Goal: Information Seeking & Learning: Find specific fact

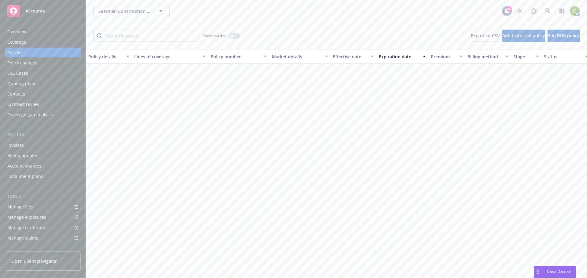
scroll to position [276, 0]
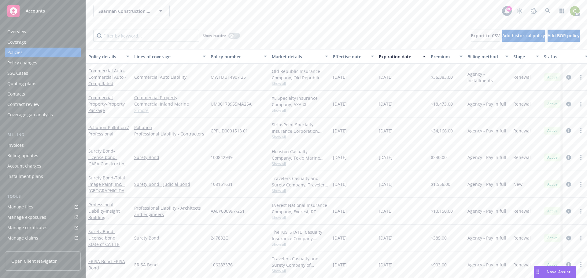
click at [555, 273] on span "Nova Assist" at bounding box center [558, 271] width 24 height 5
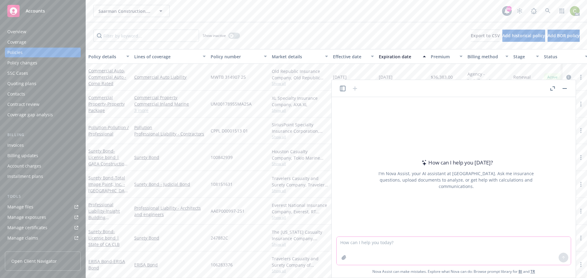
click at [395, 243] on textarea at bounding box center [453, 251] width 234 height 28
paste textarea "is a violation of the right of occupancy covered under the general liability po…"
type textarea "is a violation of the right of occupancy covered under the general liability po…"
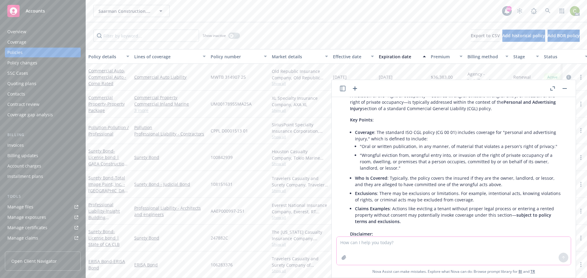
scroll to position [0, 0]
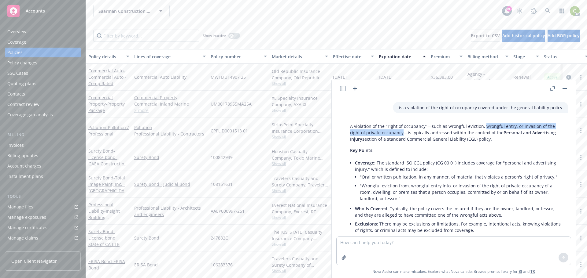
drag, startPoint x: 482, startPoint y: 126, endPoint x: 402, endPoint y: 133, distance: 79.7
click at [402, 133] on p "A violation of the "right of occupancy"—such as wrongful eviction, wrongful ent…" at bounding box center [456, 132] width 212 height 19
copy p "wrongful entry, or invasion of the right of private occupancy"
click at [567, 88] on button "button" at bounding box center [564, 88] width 7 height 7
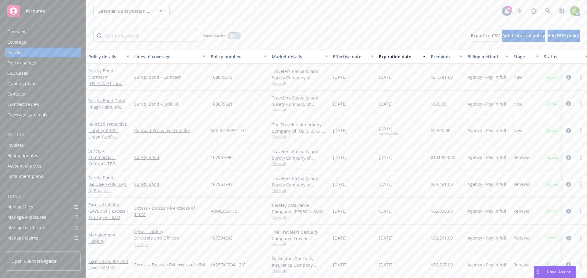
click at [233, 35] on div "button" at bounding box center [231, 36] width 4 height 4
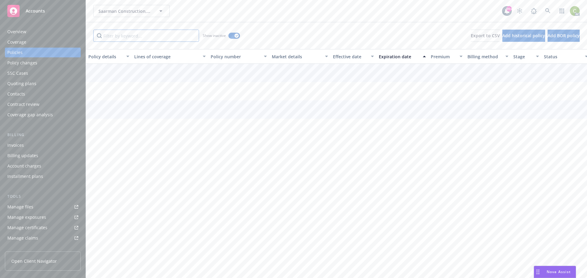
click at [155, 38] on input "Filter by keyword..." at bounding box center [146, 36] width 106 height 12
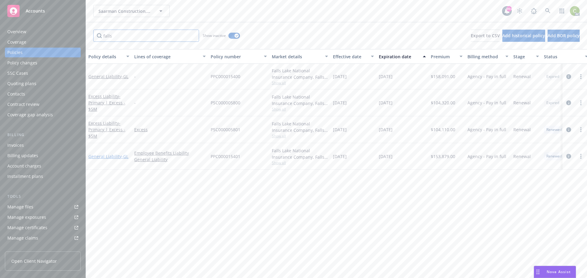
type input "falls"
click at [104, 154] on link "General Liability - GL" at bounding box center [108, 157] width 40 height 6
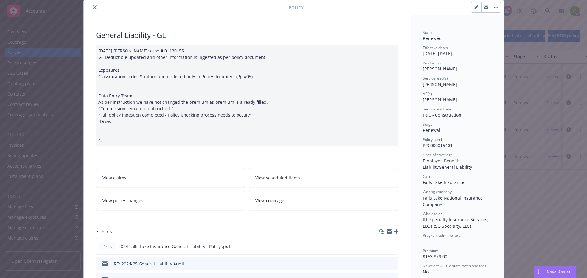
scroll to position [31, 0]
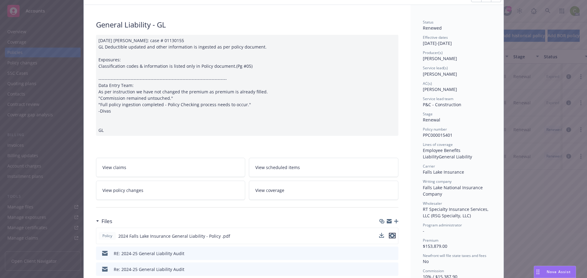
click at [389, 238] on icon "preview file" at bounding box center [391, 236] width 5 height 4
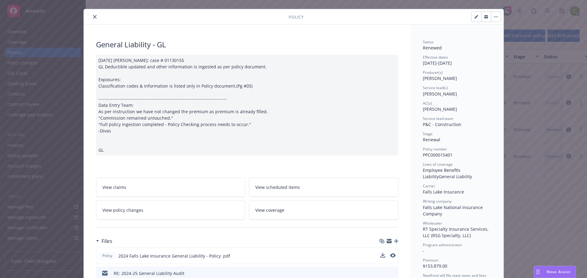
scroll to position [0, 0]
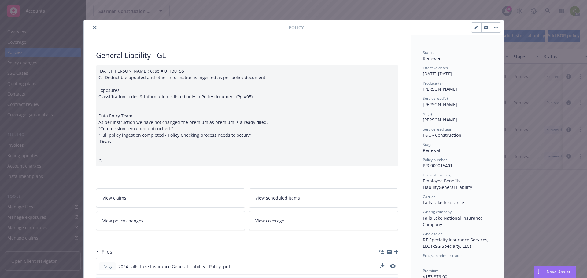
click at [93, 27] on icon "close" at bounding box center [95, 28] width 4 height 4
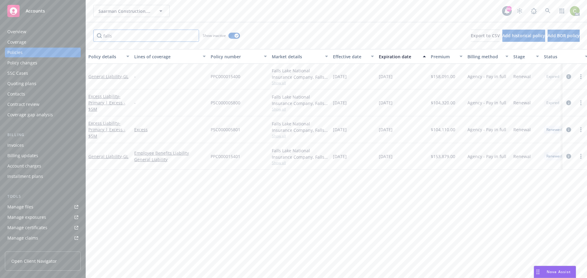
click at [128, 37] on input "falls" at bounding box center [146, 36] width 106 height 12
drag, startPoint x: 128, startPoint y: 36, endPoint x: 6, endPoint y: 37, distance: 122.5
click at [9, 37] on div "Accounts Overview Coverage Policies Policy changes SSC Cases Quoting plans Cont…" at bounding box center [293, 139] width 587 height 278
type input "berkley"
